Goal: Task Accomplishment & Management: Complete application form

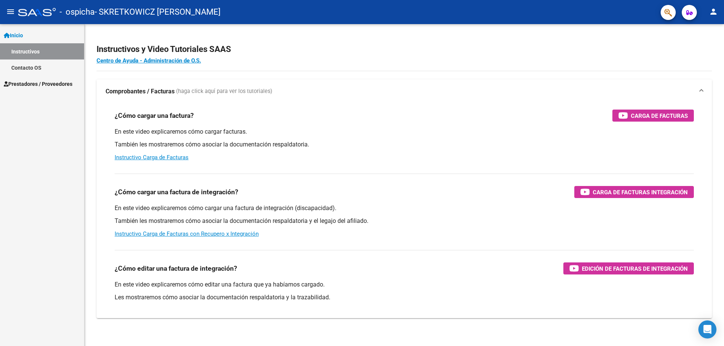
click at [41, 84] on span "Prestadores / Proveedores" at bounding box center [38, 84] width 69 height 8
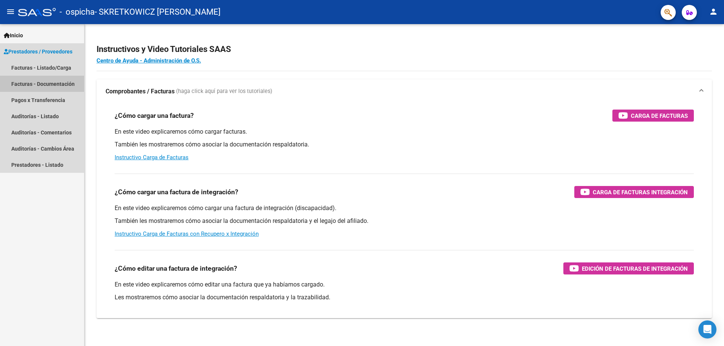
click at [41, 84] on link "Facturas - Documentación" at bounding box center [42, 84] width 84 height 16
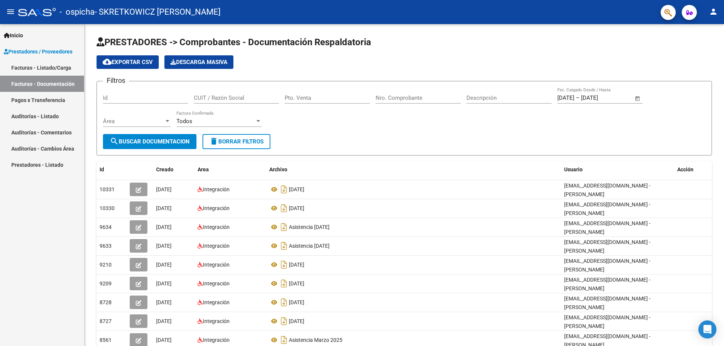
click at [54, 70] on link "Facturas - Listado/Carga" at bounding box center [42, 68] width 84 height 16
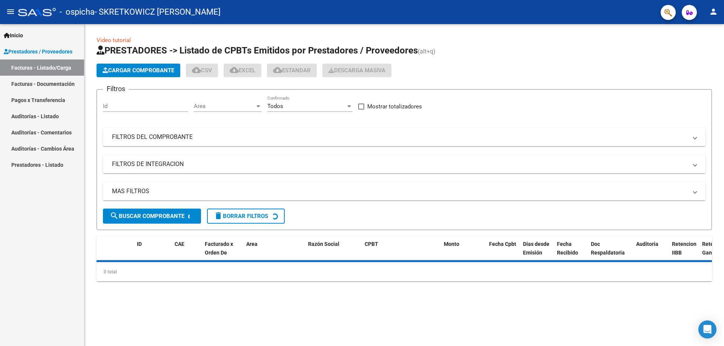
click at [170, 70] on span "Cargar Comprobante" at bounding box center [139, 70] width 72 height 7
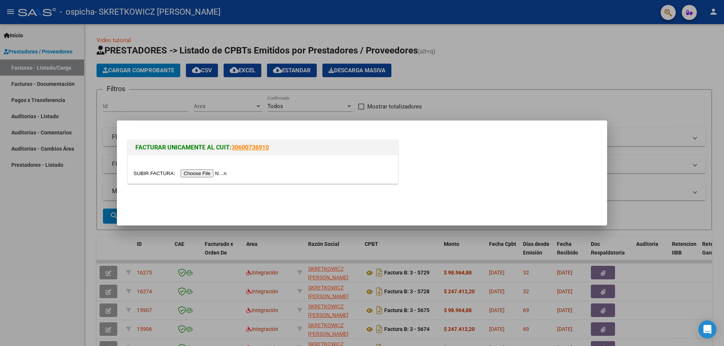
click at [219, 172] on input "file" at bounding box center [180, 174] width 95 height 8
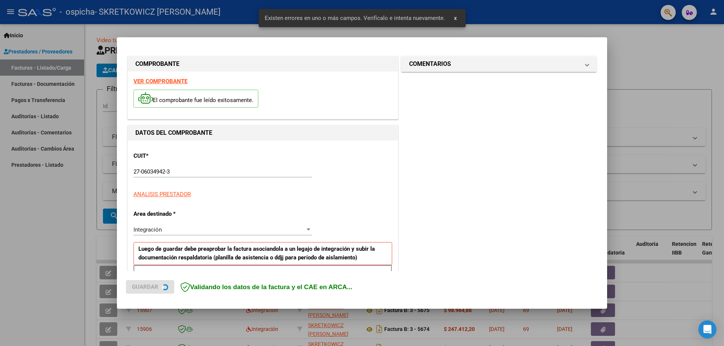
scroll to position [136, 0]
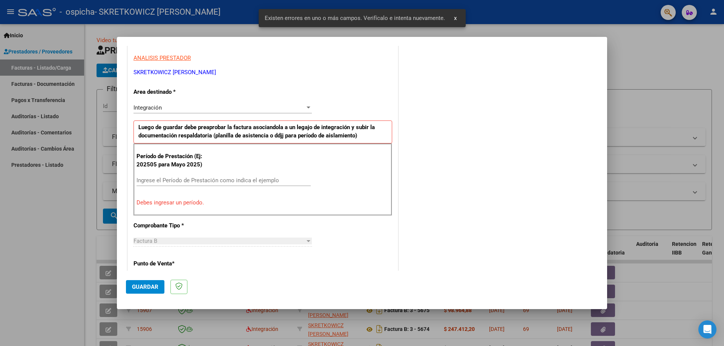
click at [219, 181] on input "Ingrese el Período de Prestación como indica el ejemplo" at bounding box center [223, 180] width 174 height 7
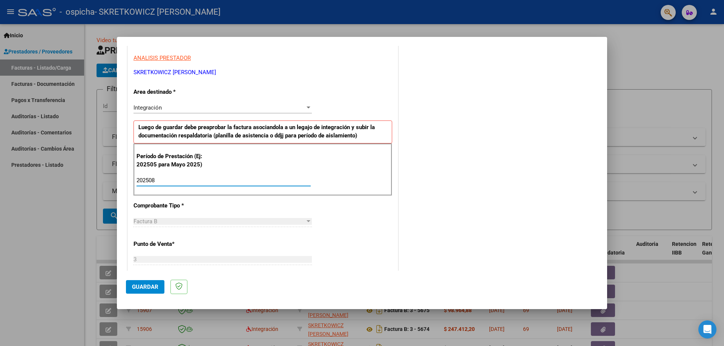
type input "202508"
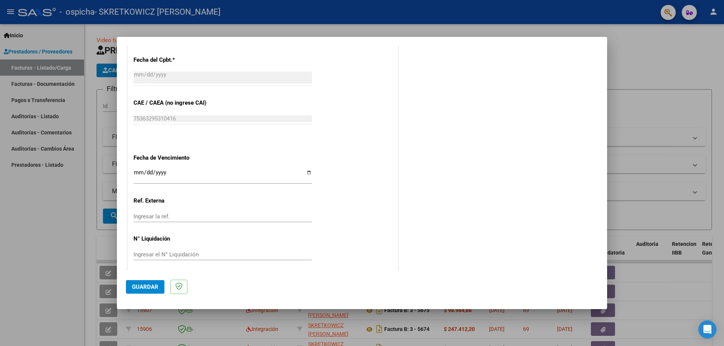
scroll to position [437, 0]
click at [138, 168] on input "Ingresar la fecha" at bounding box center [222, 173] width 178 height 12
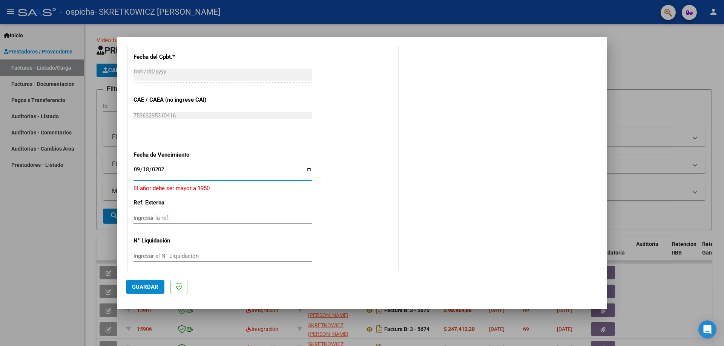
type input "[DATE]"
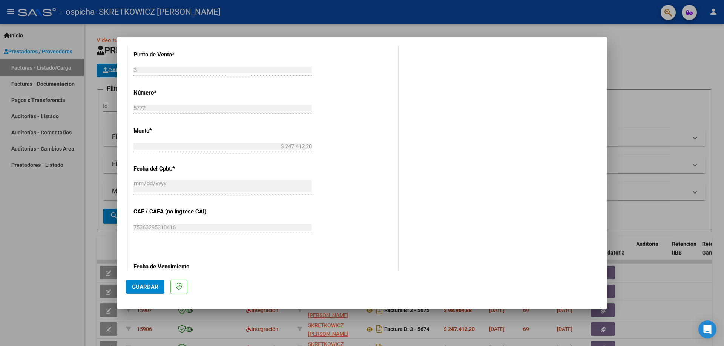
scroll to position [438, 0]
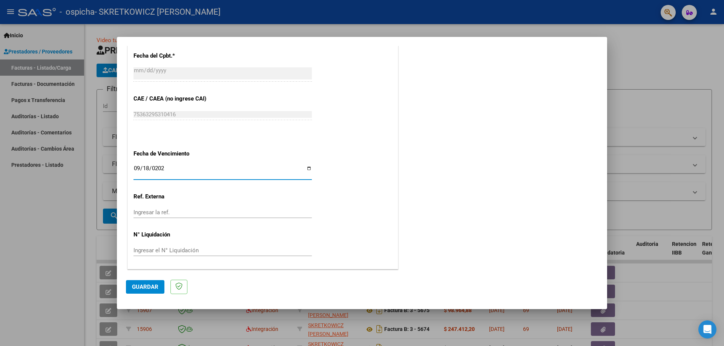
click at [152, 287] on span "Guardar" at bounding box center [145, 287] width 26 height 7
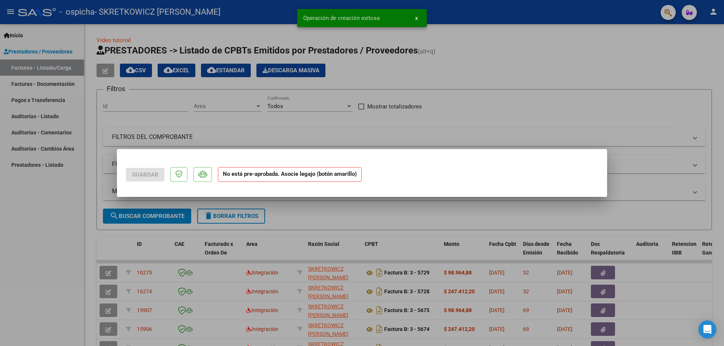
scroll to position [0, 0]
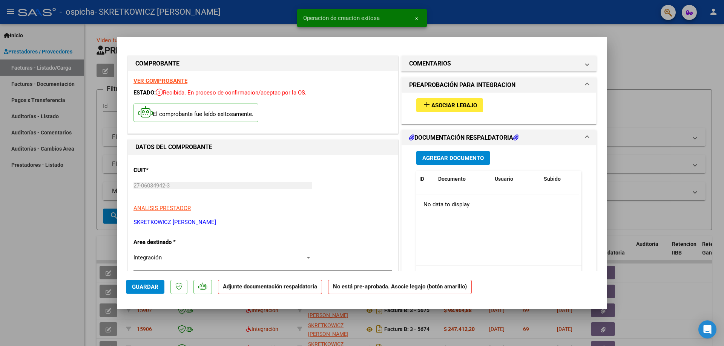
click at [449, 104] on span "Asociar Legajo" at bounding box center [454, 105] width 46 height 7
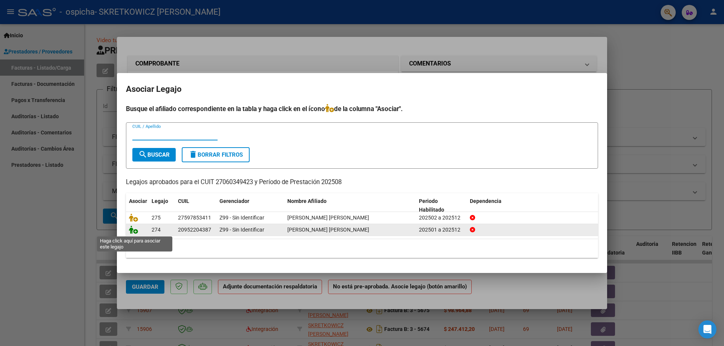
click at [135, 231] on icon at bounding box center [133, 230] width 9 height 8
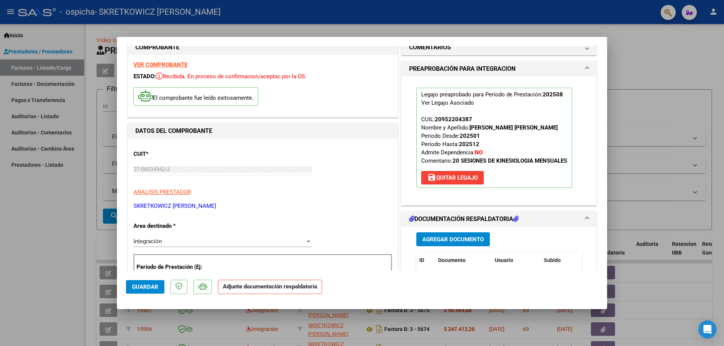
scroll to position [75, 0]
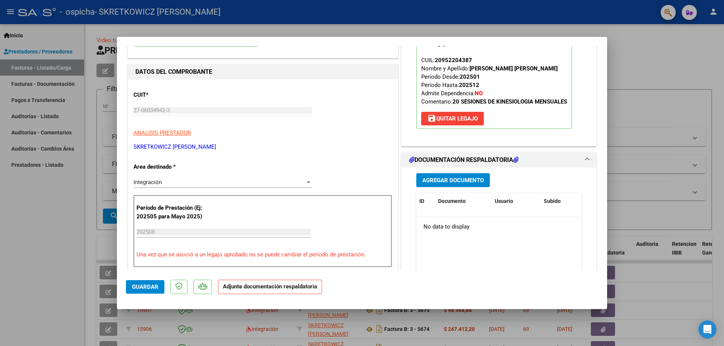
click at [461, 184] on span "Agregar Documento" at bounding box center [452, 180] width 61 height 7
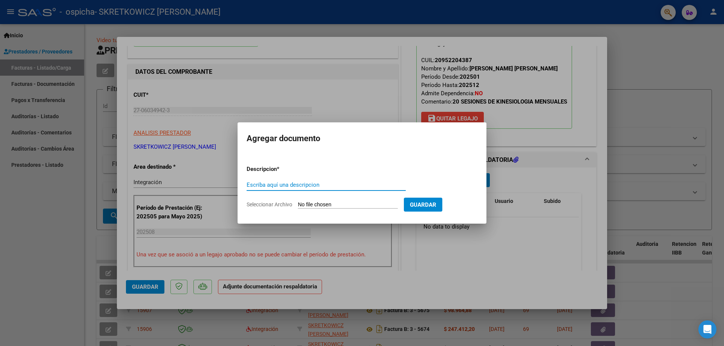
click at [328, 204] on input "Seleccionar Archivo" at bounding box center [348, 205] width 100 height 7
type input "C:\fakepath\robaruno [PERSON_NAME] ago.pdf"
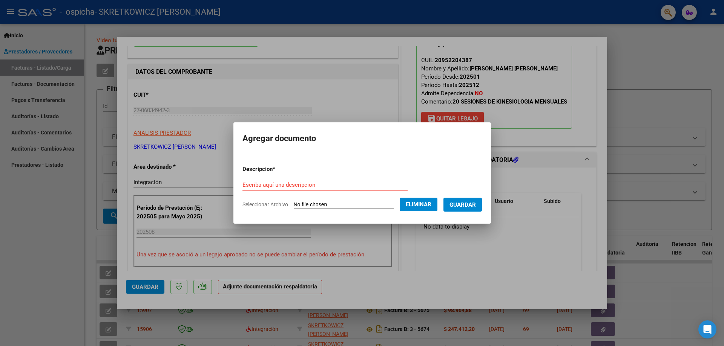
click at [315, 182] on input "Escriba aquí una descripcion" at bounding box center [324, 185] width 165 height 7
type input "p"
type input "asistencia agosto 2025"
click at [474, 204] on span "Guardar" at bounding box center [462, 205] width 26 height 7
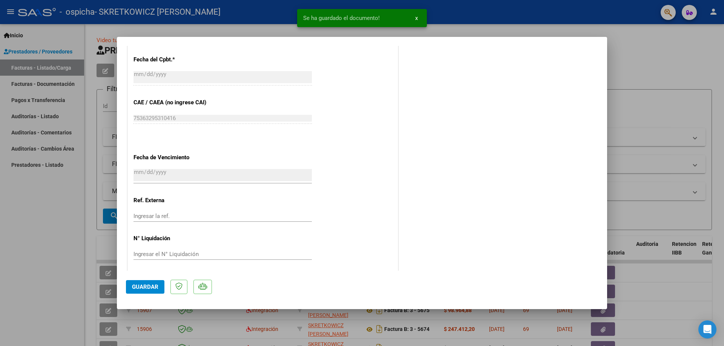
scroll to position [450, 0]
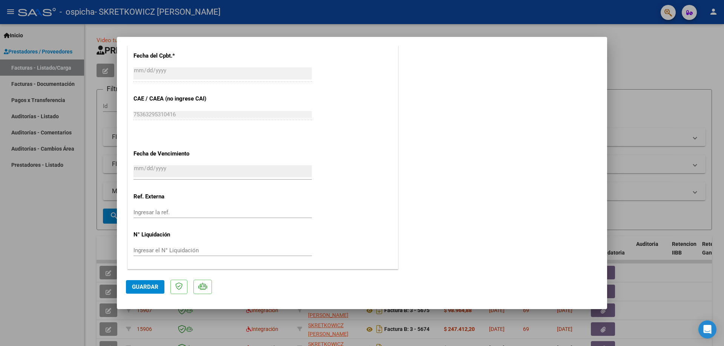
click at [142, 286] on span "Guardar" at bounding box center [145, 287] width 26 height 7
click at [670, 119] on div at bounding box center [362, 173] width 724 height 346
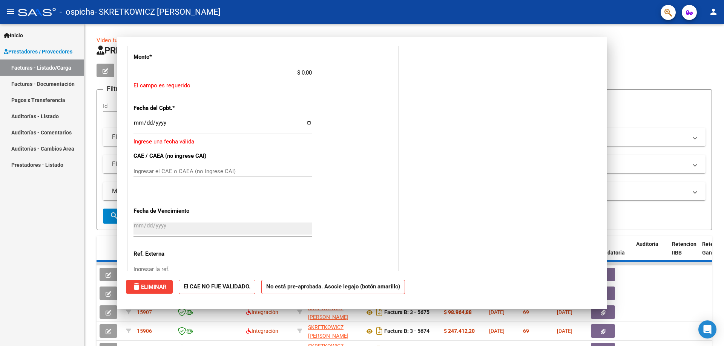
scroll to position [0, 0]
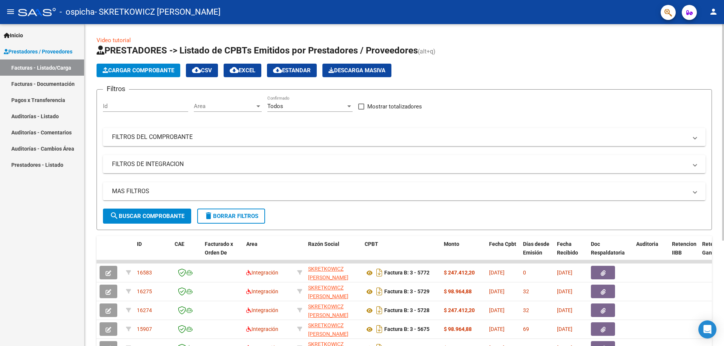
click at [148, 70] on span "Cargar Comprobante" at bounding box center [139, 70] width 72 height 7
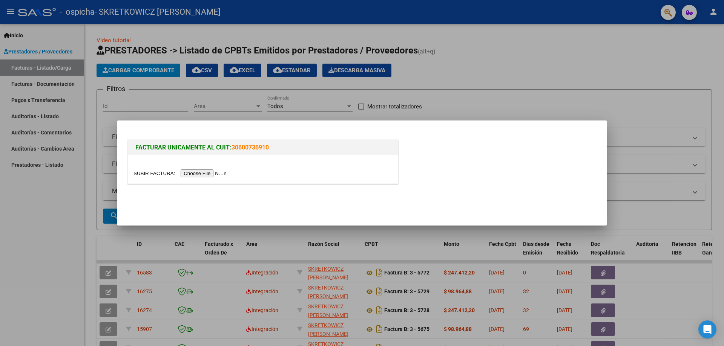
click at [198, 174] on input "file" at bounding box center [180, 174] width 95 height 8
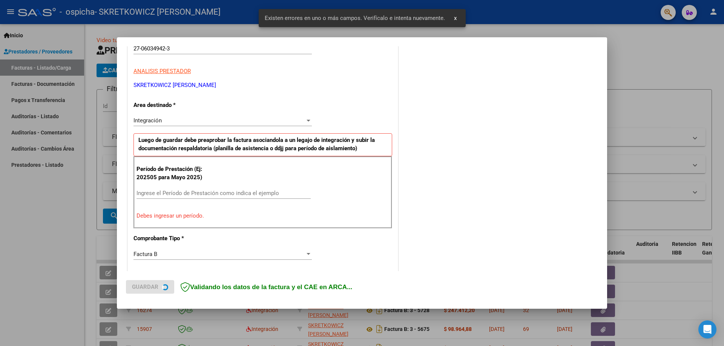
scroll to position [136, 0]
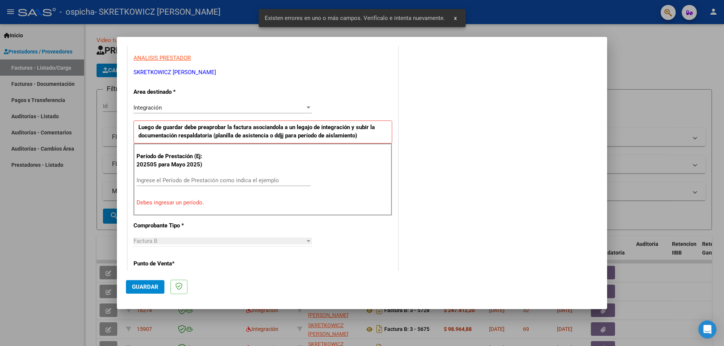
click at [211, 181] on input "Ingrese el Período de Prestación como indica el ejemplo" at bounding box center [223, 180] width 174 height 7
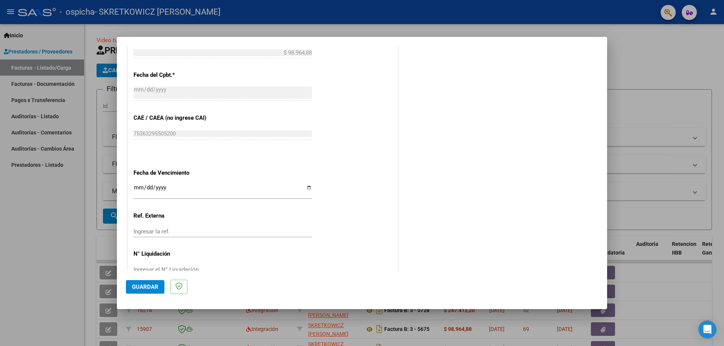
scroll to position [437, 0]
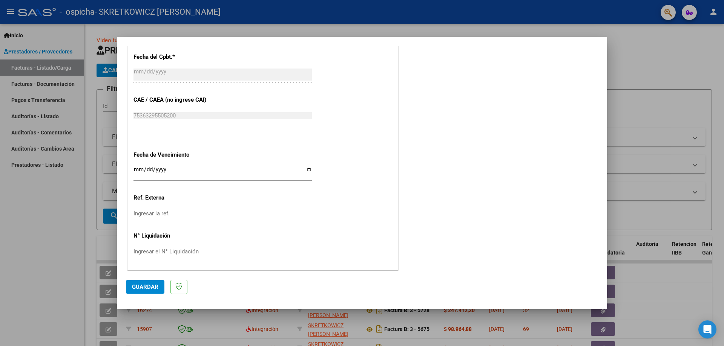
type input "202508"
click at [139, 170] on input "Ingresar la fecha" at bounding box center [222, 173] width 178 height 12
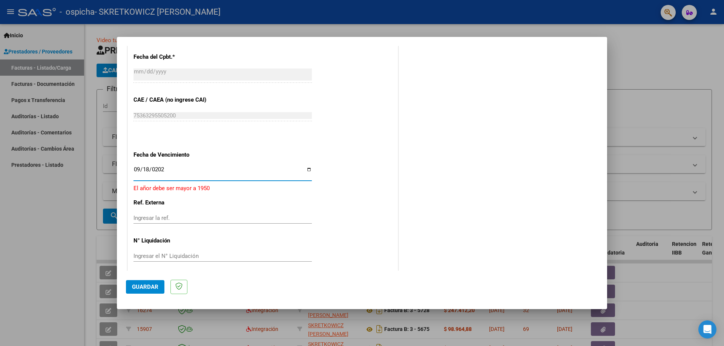
type input "[DATE]"
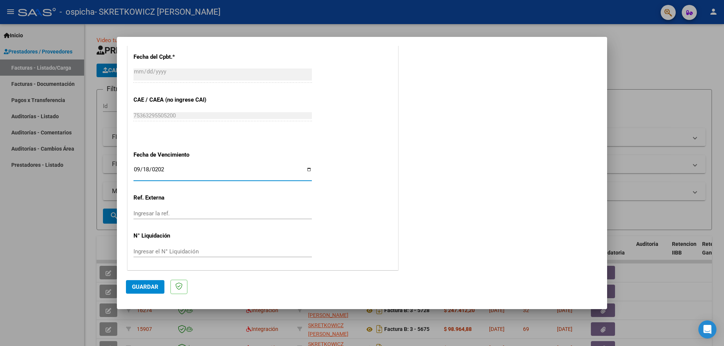
scroll to position [438, 0]
click at [154, 286] on span "Guardar" at bounding box center [145, 287] width 26 height 7
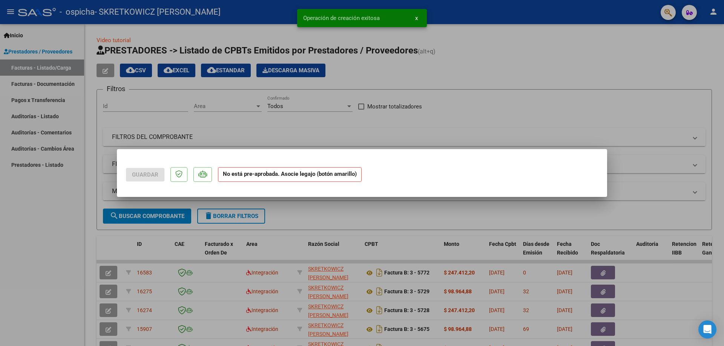
scroll to position [0, 0]
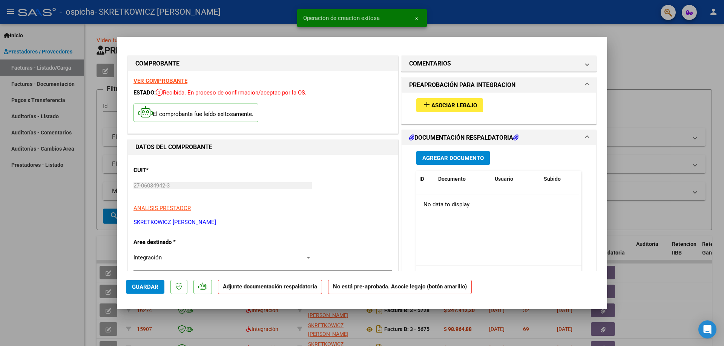
click at [431, 105] on span "Asociar Legajo" at bounding box center [454, 105] width 46 height 7
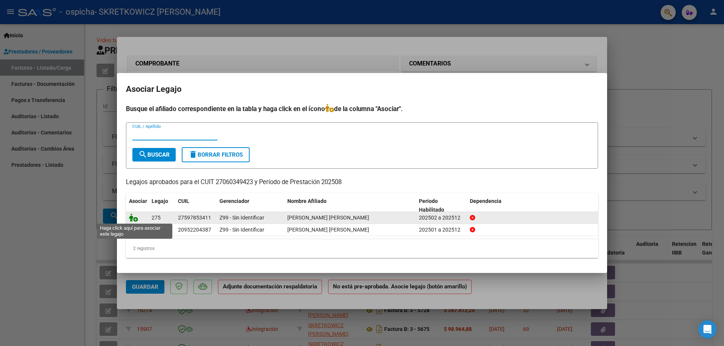
click at [136, 216] on icon at bounding box center [133, 218] width 9 height 8
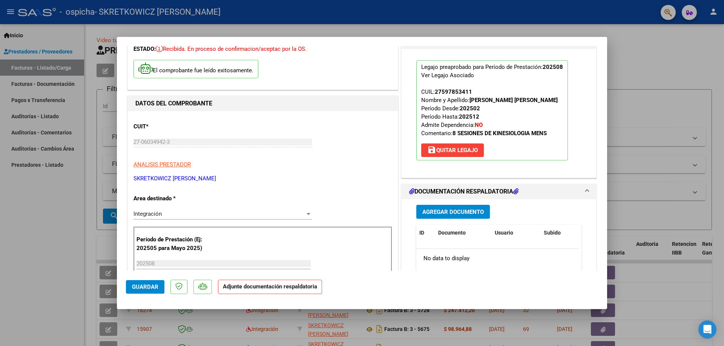
scroll to position [75, 0]
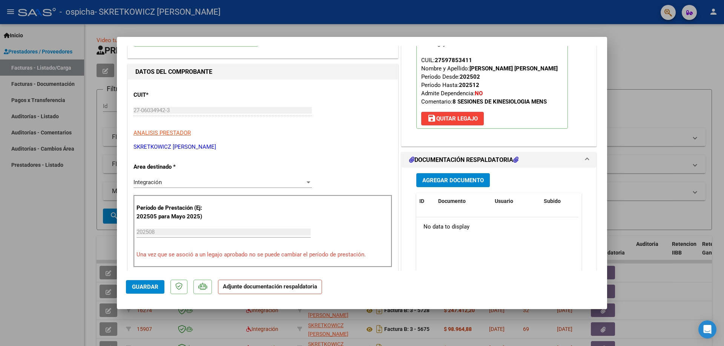
click at [464, 181] on span "Agregar Documento" at bounding box center [452, 180] width 61 height 7
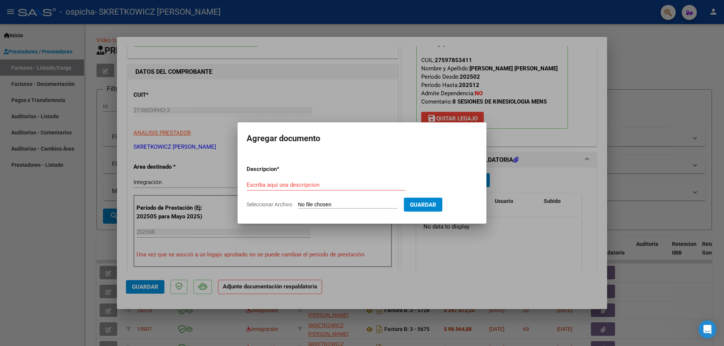
click at [330, 203] on input "Seleccionar Archivo" at bounding box center [348, 205] width 100 height 7
type input "C:\fakepath\robaruno ailen planilla ago.pdf"
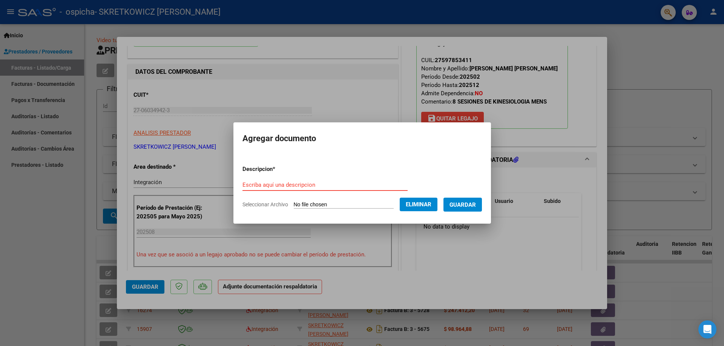
click at [323, 186] on input "Escriba aquí una descripcion" at bounding box center [324, 185] width 165 height 7
type input "asistencia agosto 2025"
click at [476, 206] on span "Guardar" at bounding box center [462, 205] width 26 height 7
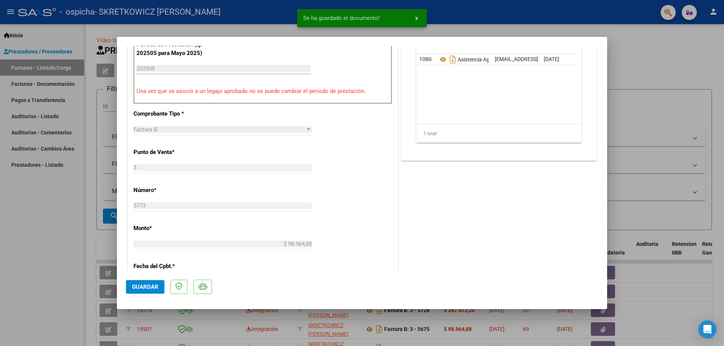
scroll to position [339, 0]
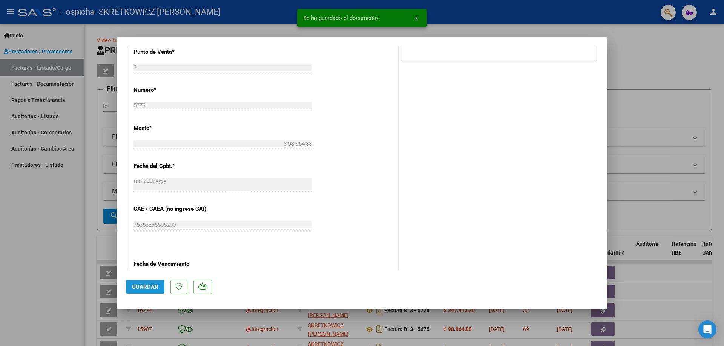
click at [143, 289] on span "Guardar" at bounding box center [145, 287] width 26 height 7
click at [668, 58] on div at bounding box center [362, 173] width 724 height 346
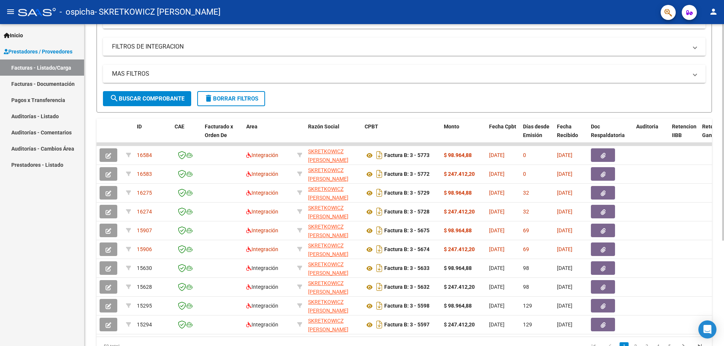
scroll to position [157, 0]
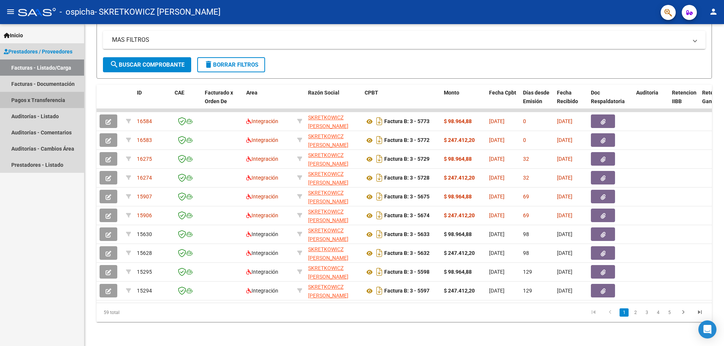
click at [49, 101] on link "Pagos x Transferencia" at bounding box center [42, 100] width 84 height 16
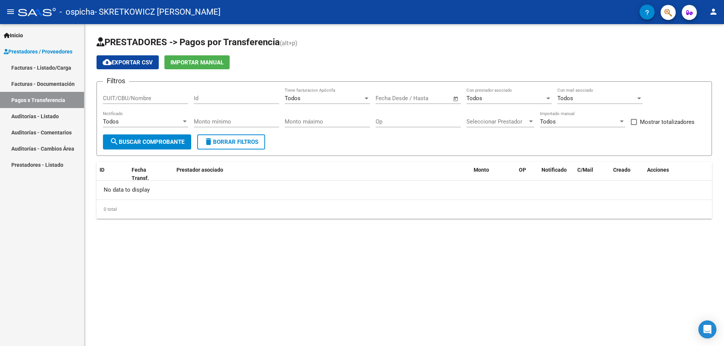
click at [52, 68] on link "Facturas - Listado/Carga" at bounding box center [42, 68] width 84 height 16
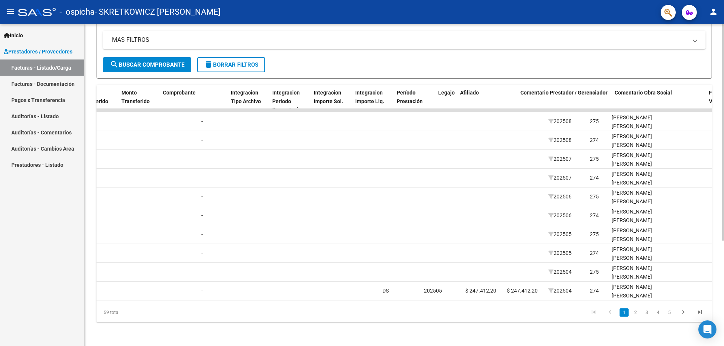
scroll to position [0, 682]
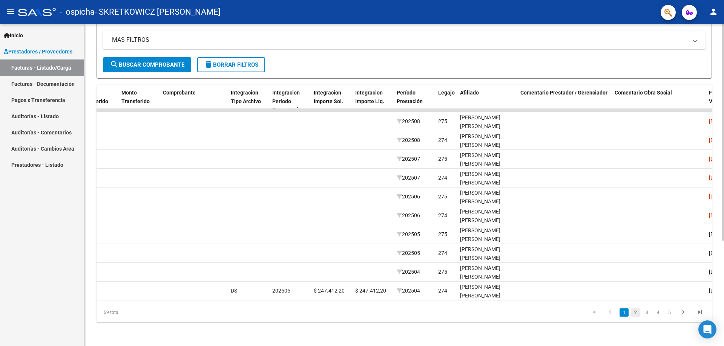
click at [633, 312] on link "2" at bounding box center [635, 313] width 9 height 8
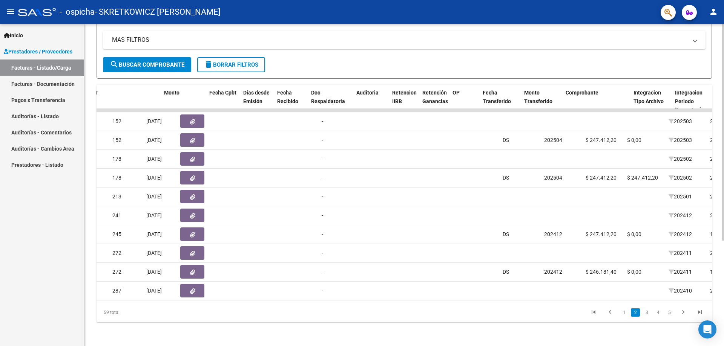
scroll to position [0, 257]
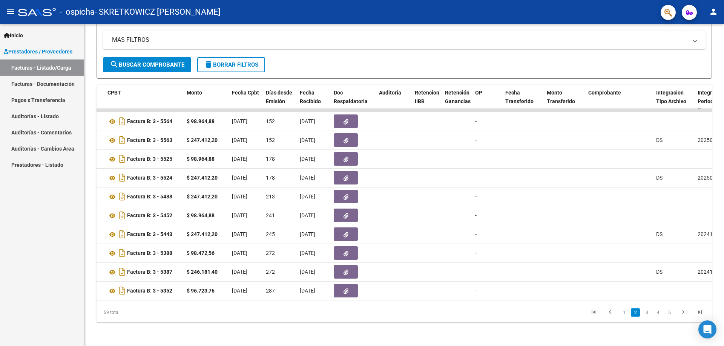
click at [621, 312] on link "1" at bounding box center [623, 313] width 9 height 8
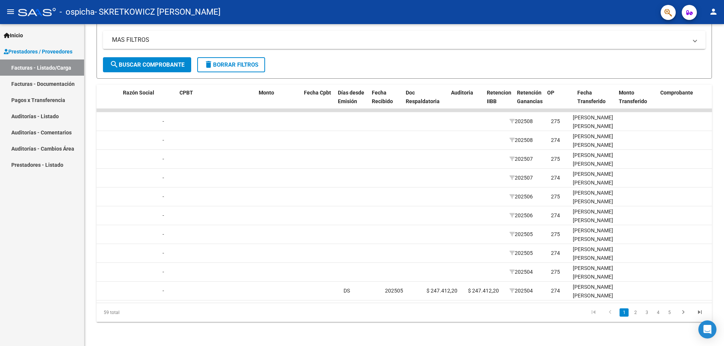
scroll to position [0, 185]
